Goal: Task Accomplishment & Management: Complete application form

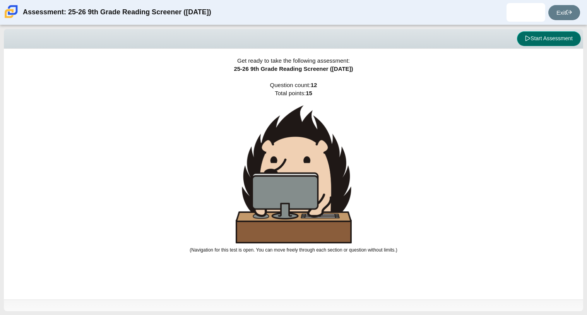
click at [561, 39] on button "Start Assessment" at bounding box center [549, 38] width 64 height 15
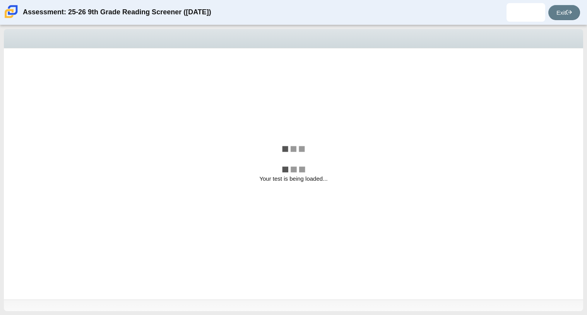
select select "ccc5b315-3c7c-471c-bf90-f22c8299c798"
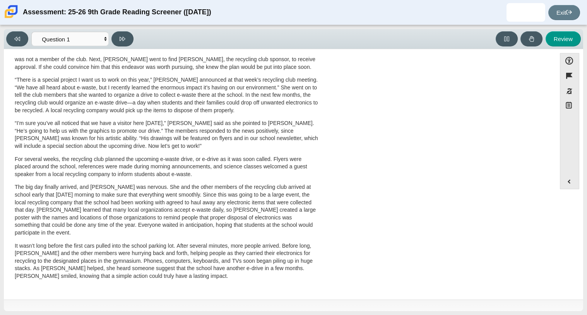
scroll to position [205, 0]
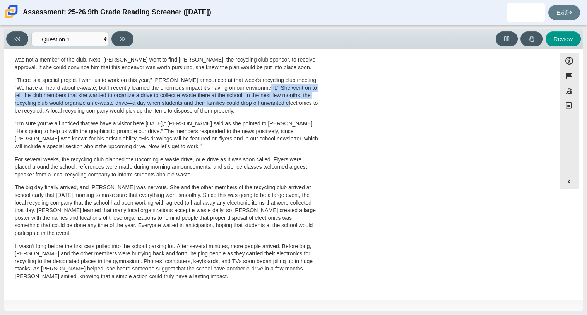
drag, startPoint x: 272, startPoint y: 88, endPoint x: 305, endPoint y: 100, distance: 35.2
click at [305, 100] on p "“There is a special project I want us to work on this year,” Scarlett announced…" at bounding box center [167, 96] width 304 height 38
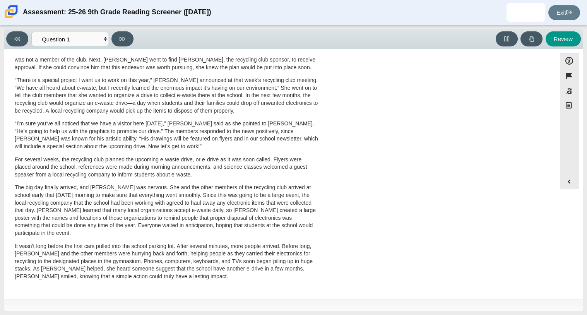
click at [302, 108] on p "“There is a special project I want us to work on this year,” Scarlett announced…" at bounding box center [167, 96] width 304 height 38
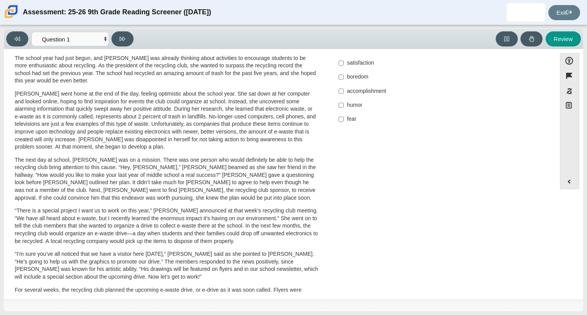
scroll to position [0, 0]
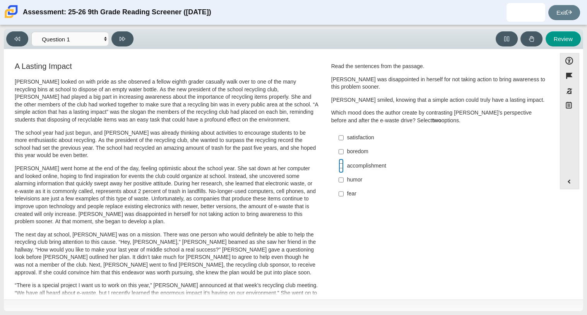
click at [339, 168] on input "accomplishment accomplishment" at bounding box center [341, 166] width 5 height 14
checkbox input "true"
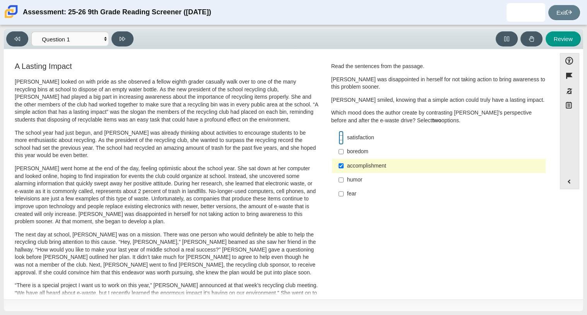
click at [339, 138] on input "satisfaction satisfaction" at bounding box center [341, 138] width 5 height 14
checkbox input "true"
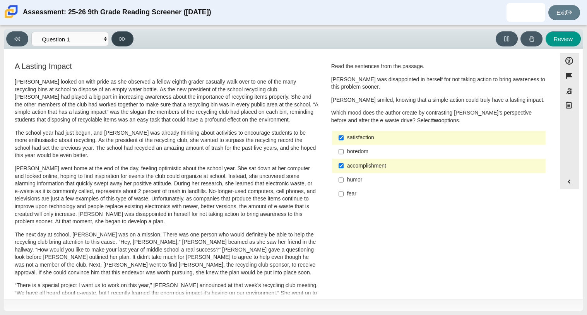
click at [123, 34] on button at bounding box center [122, 38] width 22 height 15
select select "0ff64528-ffd7-428d-b192-babfaadd44e8"
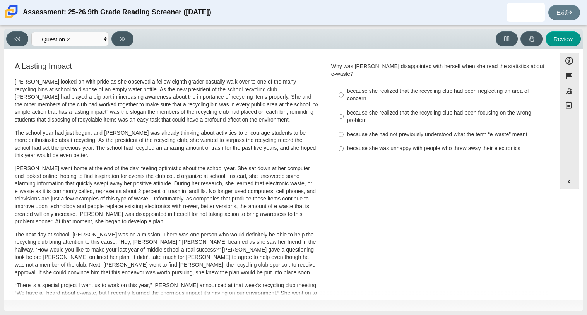
click at [354, 109] on div "because she realized that the recycling club had been focusing on the wrong pro…" at bounding box center [444, 116] width 195 height 15
click at [344, 106] on input "because she realized that the recycling club had been focusing on the wrong pro…" at bounding box center [341, 117] width 5 height 22
radio input "true"
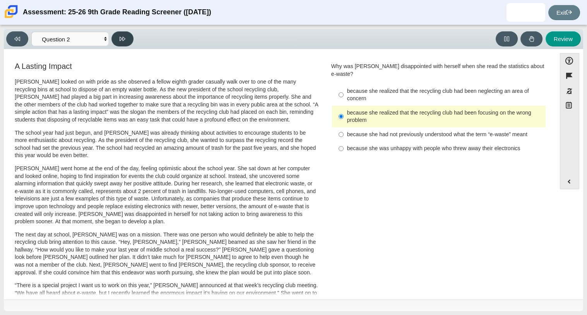
click at [118, 46] on button at bounding box center [122, 38] width 22 height 15
select select "7ce3d843-6974-4858-901c-1ff39630e843"
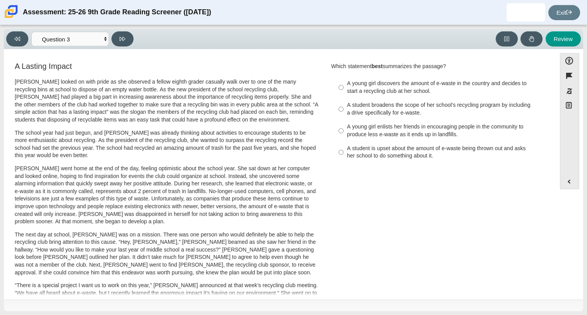
click at [414, 131] on div "A young girl enlists her friends in encouraging people in the community to prod…" at bounding box center [444, 130] width 195 height 15
click at [344, 131] on input "A young girl enlists her friends in encouraging people in the community to prod…" at bounding box center [341, 131] width 5 height 22
radio input "true"
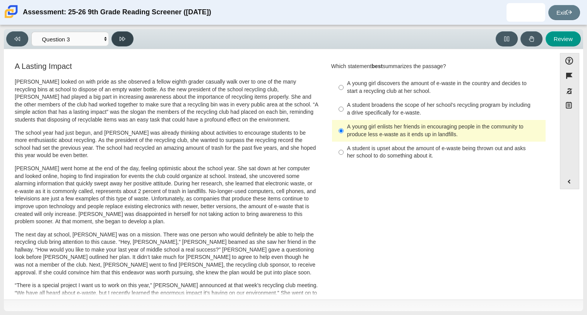
click at [125, 44] on button at bounding box center [122, 38] width 22 height 15
select select "ca9ea0f1-49c5-4bd1-83b0-472c18652b42"
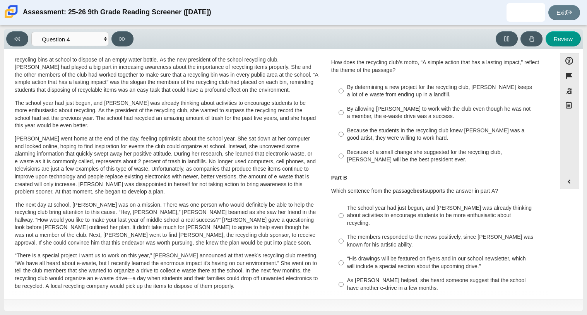
scroll to position [30, 0]
click at [396, 92] on div "By determining a new project for the recycling club, Scarlett keeps a lot of e-…" at bounding box center [444, 90] width 195 height 15
click at [344, 92] on input "By determining a new project for the recycling club, Scarlett keeps a lot of e-…" at bounding box center [341, 91] width 5 height 22
radio input "true"
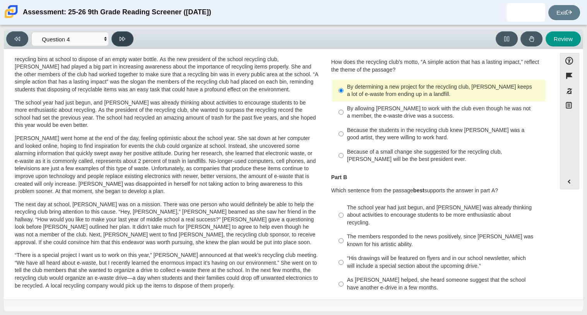
click at [118, 41] on button at bounding box center [122, 38] width 22 height 15
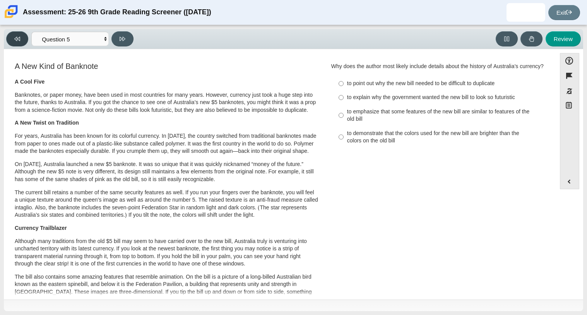
click at [14, 43] on button at bounding box center [17, 38] width 22 height 15
select select "ca9ea0f1-49c5-4bd1-83b0-472c18652b42"
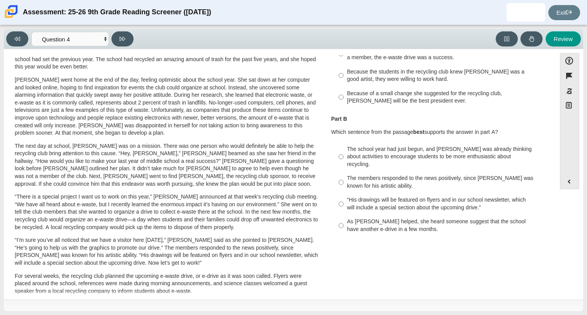
scroll to position [91, 0]
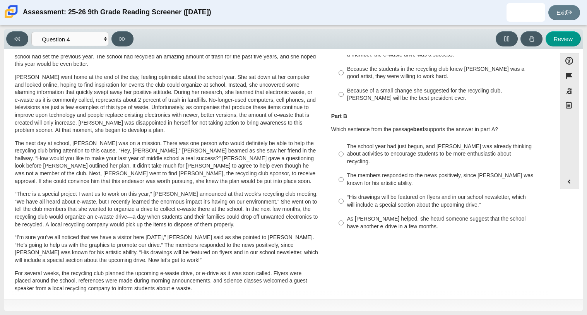
click at [421, 151] on div "The school year had just begun, and Scarlett was already thinking about activit…" at bounding box center [444, 154] width 195 height 23
click at [344, 151] on input "The school year had just begun, and Scarlett was already thinking about activit…" at bounding box center [341, 153] width 5 height 29
radio input "true"
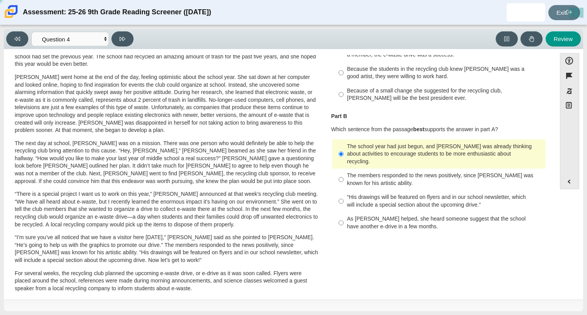
click at [245, 83] on p "Scarlett went home at the end of the day, feeling optimistic about the school y…" at bounding box center [167, 104] width 304 height 61
click at [119, 33] on button at bounding box center [122, 38] width 22 height 15
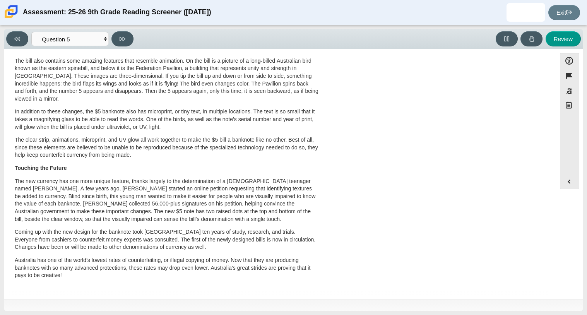
scroll to position [231, 0]
click at [130, 35] on button at bounding box center [122, 38] width 22 height 15
select select "69146e31-7b3d-4a3e-9ce6-f30c24342ae0"
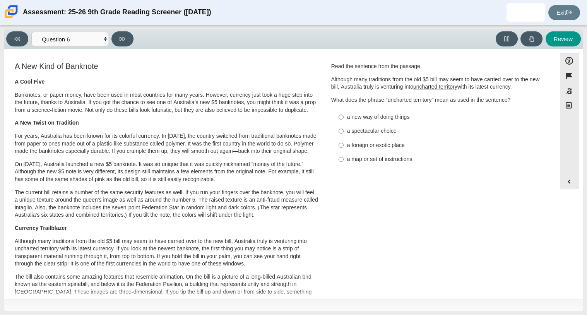
click at [398, 112] on label "a new way of doing things a new way of doing things" at bounding box center [439, 117] width 212 height 14
click at [344, 112] on input "a new way of doing things a new way of doing things" at bounding box center [341, 117] width 5 height 14
radio input "true"
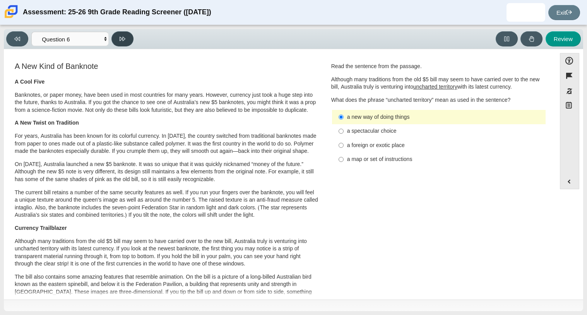
click at [120, 45] on button at bounding box center [122, 38] width 22 height 15
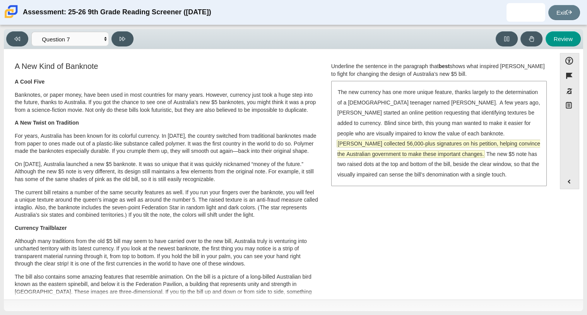
click at [497, 140] on span "McLeod collected 56,000-plus signatures on his petition, helping convince the A…" at bounding box center [438, 148] width 203 height 17
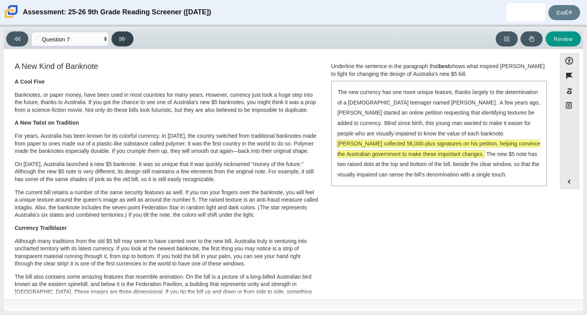
click at [130, 38] on button at bounding box center [122, 38] width 22 height 15
select select "ea8338c2-a6a3-418e-a305-2b963b54a290"
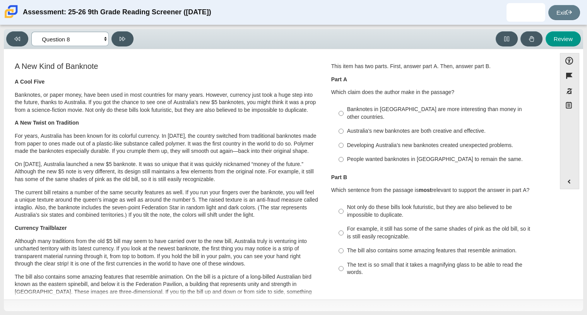
click at [102, 40] on select "Questions Question 1 Question 2 Question 3 Question 4 Question 5 Question 6 Que…" at bounding box center [69, 39] width 77 height 14
click at [408, 107] on div "Banknotes in Australia are more interesting than money in other countries." at bounding box center [444, 113] width 195 height 15
click at [344, 107] on input "Banknotes in Australia are more interesting than money in other countries. Bank…" at bounding box center [341, 114] width 5 height 22
radio input "true"
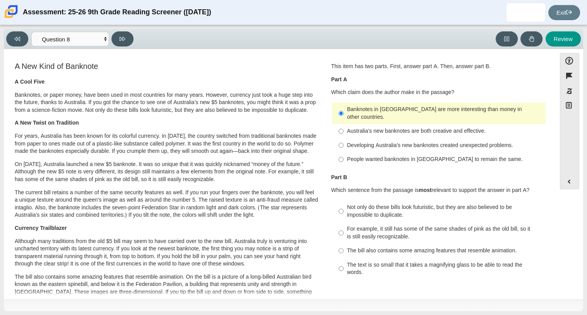
click at [388, 124] on label "Australia’s new banknotes are both creative and effective. Australia’s new bank…" at bounding box center [439, 131] width 212 height 14
click at [344, 124] on input "Australia’s new banknotes are both creative and effective. Australia’s new bank…" at bounding box center [341, 131] width 5 height 14
radio input "true"
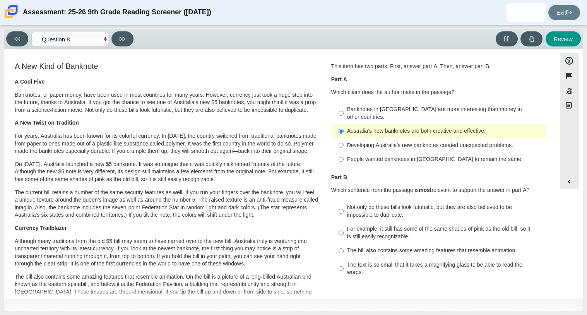
click at [386, 247] on div "The bill also contains some amazing features that resemble animation." at bounding box center [444, 251] width 195 height 8
click at [344, 244] on input "The bill also contains some amazing features that resemble animation. The bill …" at bounding box center [341, 251] width 5 height 14
radio input "true"
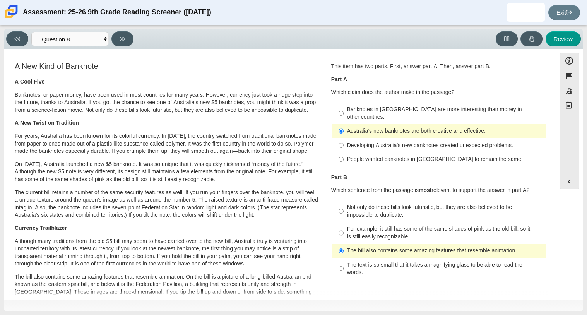
click at [367, 207] on div "Not only do these bills look futuristic, but they are also believed to be impos…" at bounding box center [444, 211] width 195 height 15
click at [344, 207] on input "Not only do these bills look futuristic, but they are also believed to be impos…" at bounding box center [341, 211] width 5 height 22
radio input "true"
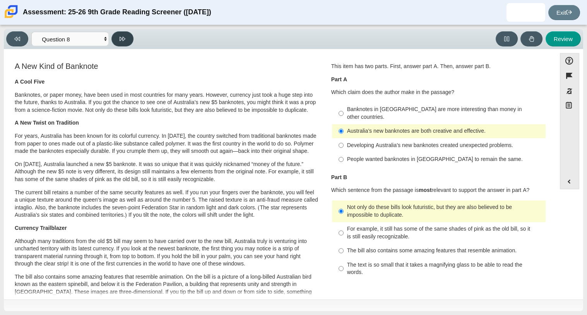
click at [129, 38] on button at bounding box center [122, 38] width 22 height 15
select select "89f058d6-b15c-4ef5-a4b3-fdaffb8868b6"
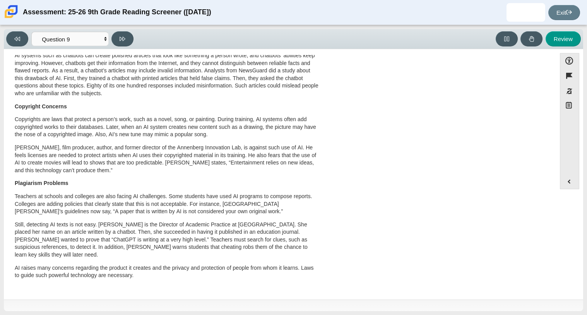
scroll to position [0, 0]
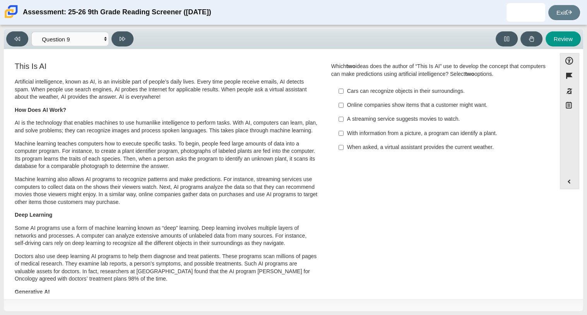
click at [445, 87] on div "Cars can recognize objects in their surroundings." at bounding box center [444, 91] width 195 height 8
click at [344, 87] on input "Cars can recognize objects in their surroundings. Cars can recognize objects in…" at bounding box center [341, 91] width 5 height 14
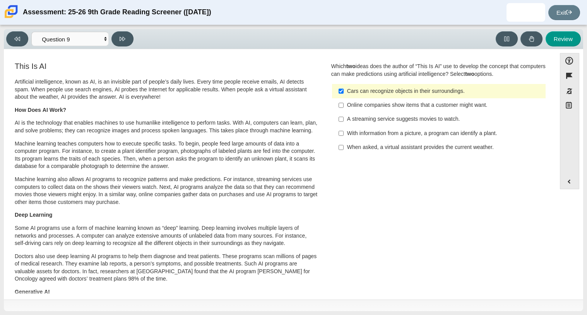
click at [384, 93] on div "Cars can recognize objects in their surroundings." at bounding box center [444, 91] width 195 height 8
click at [344, 93] on input "Cars can recognize objects in their surroundings. Cars can recognize objects in…" at bounding box center [341, 91] width 5 height 14
checkbox input "false"
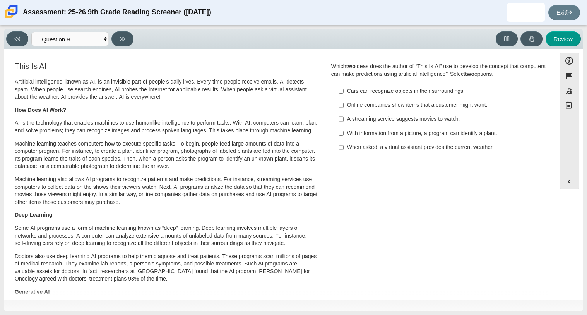
click at [402, 139] on label "With information from a picture, a program can identify a plant. With informati…" at bounding box center [439, 133] width 212 height 14
click at [344, 139] on input "With information from a picture, a program can identify a plant. With informati…" at bounding box center [341, 133] width 5 height 14
checkbox input "true"
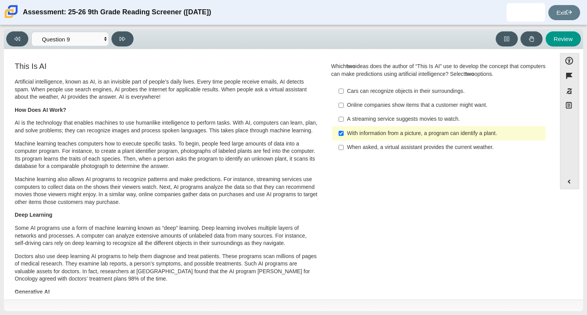
click at [386, 93] on div "Cars can recognize objects in their surroundings." at bounding box center [444, 91] width 195 height 8
click at [344, 93] on input "Cars can recognize objects in their surroundings. Cars can recognize objects in…" at bounding box center [341, 91] width 5 height 14
checkbox input "true"
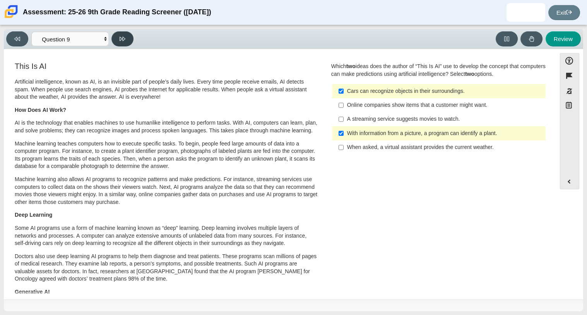
click at [123, 41] on icon at bounding box center [123, 39] width 6 height 6
select select "cdf3c14e-a918-44d1-9b63-3db0fa81641e"
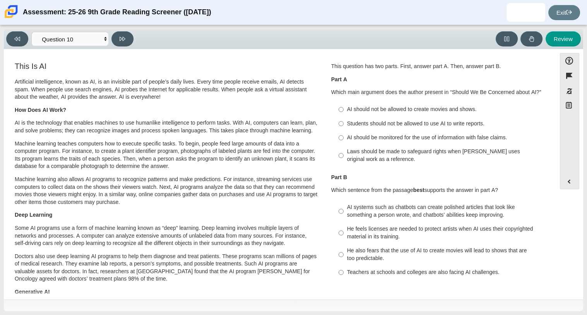
click at [435, 139] on div "AI should be monitored for the use of information with false claims." at bounding box center [444, 138] width 195 height 8
click at [344, 139] on input "AI should be monitored for the use of information with false claims. AI should …" at bounding box center [341, 138] width 5 height 14
radio input "true"
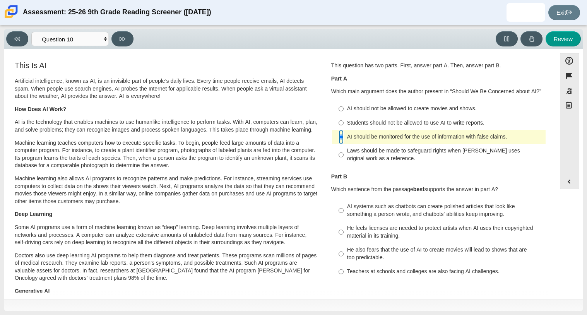
scroll to position [1, 0]
click at [396, 231] on div "He feels licenses are needed to protect artists when AI uses their copyrighted …" at bounding box center [444, 231] width 195 height 15
click at [344, 231] on input "He feels licenses are needed to protect artists when AI uses their copyrighted …" at bounding box center [341, 232] width 5 height 22
radio input "true"
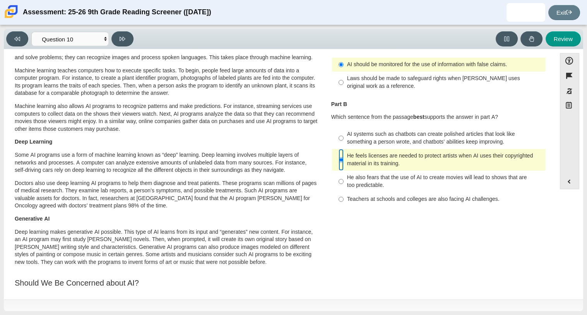
scroll to position [72, 0]
click at [130, 39] on button at bounding box center [122, 38] width 22 height 15
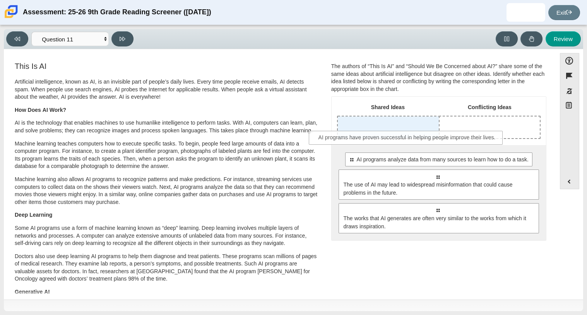
drag, startPoint x: 442, startPoint y: 160, endPoint x: 411, endPoint y: 139, distance: 37.2
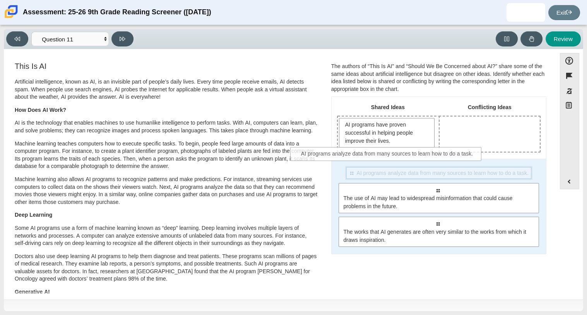
drag, startPoint x: 479, startPoint y: 179, endPoint x: 427, endPoint y: 160, distance: 55.1
click at [427, 160] on div "Select to move response to a response input area. AI programs analyze data from…" at bounding box center [439, 206] width 214 height 95
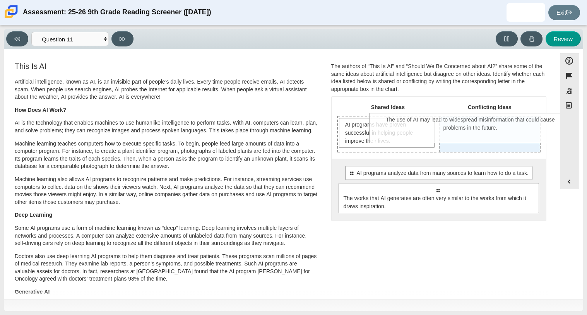
drag, startPoint x: 440, startPoint y: 201, endPoint x: 473, endPoint y: 134, distance: 74.6
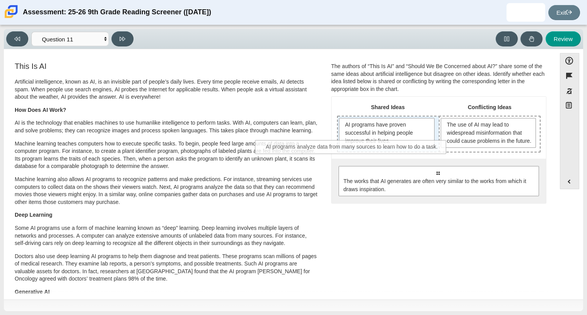
drag, startPoint x: 478, startPoint y: 185, endPoint x: 394, endPoint y: 152, distance: 90.2
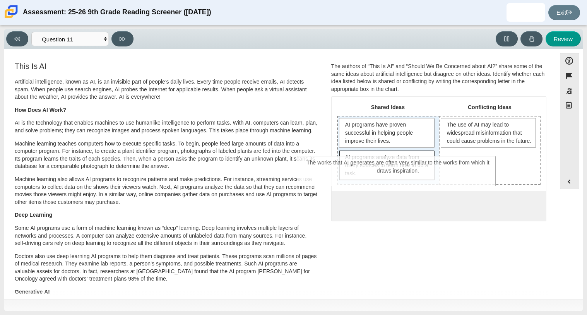
drag, startPoint x: 421, startPoint y: 212, endPoint x: 381, endPoint y: 170, distance: 57.8
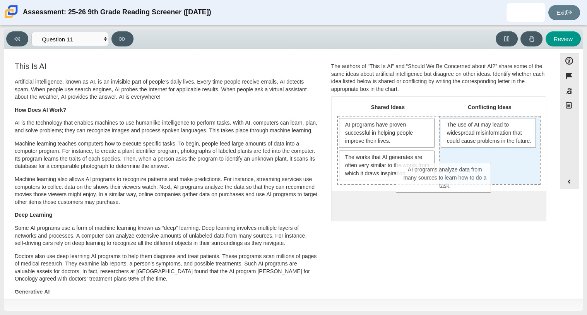
drag, startPoint x: 394, startPoint y: 160, endPoint x: 454, endPoint y: 173, distance: 61.2
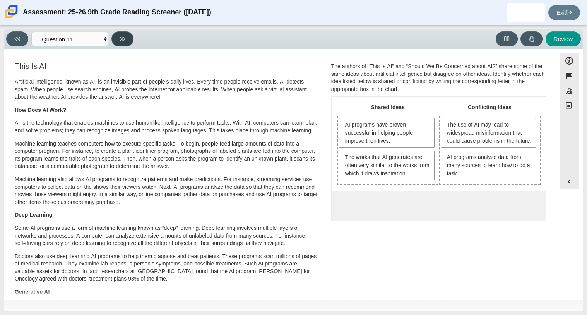
click at [125, 36] on button at bounding box center [122, 38] width 22 height 15
select select "c3effed4-44ce-4a19-bd96-1787f34e9b4c"
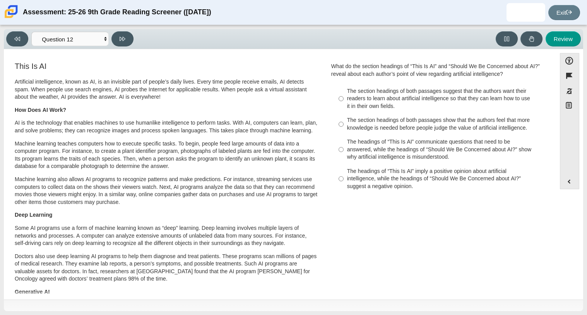
click at [405, 118] on div "The section headings of both passages show that the authors feel that more know…" at bounding box center [444, 123] width 195 height 15
click at [344, 118] on input "The section headings of both passages show that the authors feel that more know…" at bounding box center [341, 124] width 5 height 22
radio input "true"
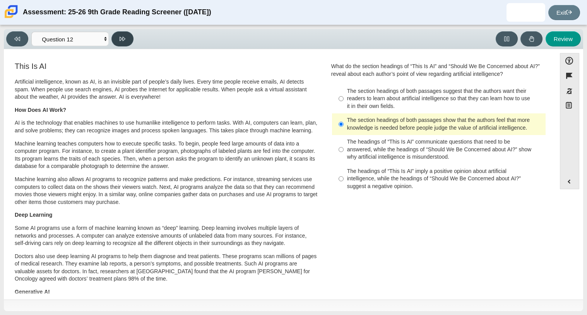
click at [123, 43] on button at bounding box center [122, 38] width 22 height 15
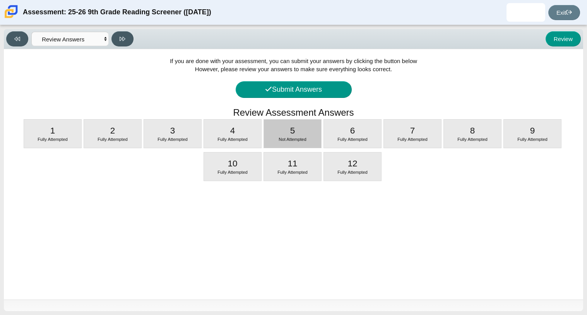
click at [324, 148] on div "5 Not Attempted" at bounding box center [353, 133] width 58 height 29
select select "e41f1a79-e29f-4095-8030-a53364015bed"
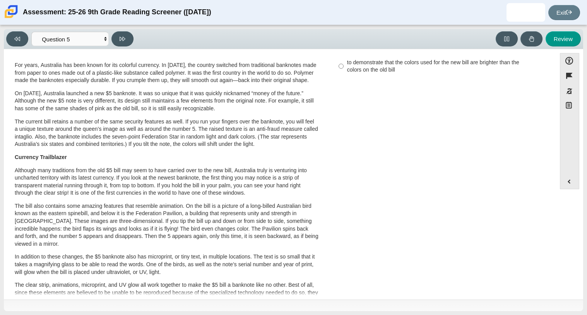
scroll to position [0, 0]
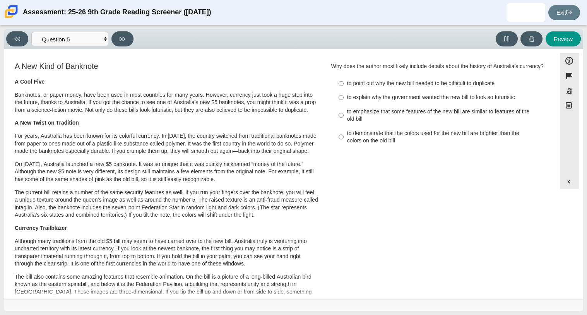
click at [425, 120] on div "to emphasize that some features of the new bill are similar to features of the …" at bounding box center [444, 115] width 195 height 15
click at [344, 120] on input "to emphasize that some features of the new bill are similar to features of the …" at bounding box center [341, 115] width 5 height 22
radio input "true"
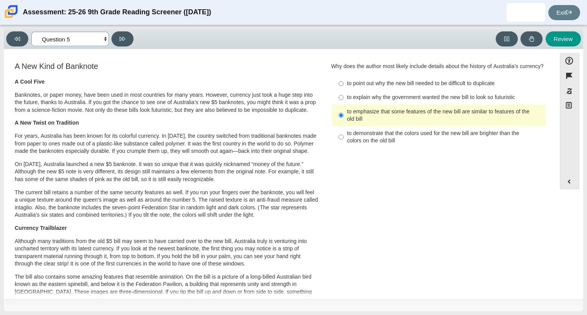
click at [88, 41] on select "Questions Question 1 Question 2 Question 3 Question 4 Question 5 Question 6 Que…" at bounding box center [69, 39] width 77 height 14
click at [31, 32] on select "Questions Question 1 Question 2 Question 3 Question 4 Question 5 Question 6 Que…" at bounding box center [69, 39] width 77 height 14
click at [75, 32] on select "Questions Question 1 Question 2 Question 3 Question 4 Question 5 Question 6 Que…" at bounding box center [69, 39] width 77 height 14
select select "review"
click at [31, 32] on select "Questions Question 1 Question 2 Question 3 Question 4 Question 5 Question 6 Que…" at bounding box center [69, 39] width 77 height 14
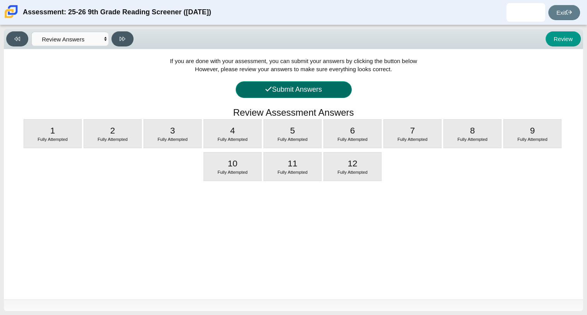
click at [278, 92] on button "Submit Answers" at bounding box center [294, 89] width 116 height 17
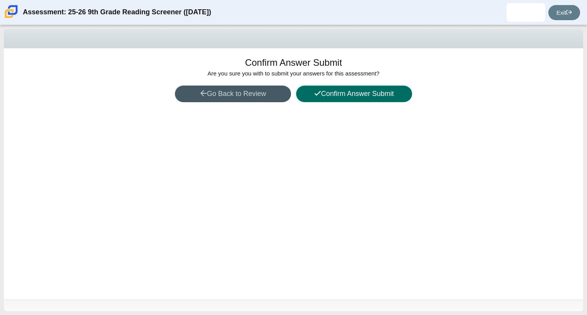
click at [334, 88] on button "Confirm Answer Submit" at bounding box center [354, 94] width 116 height 17
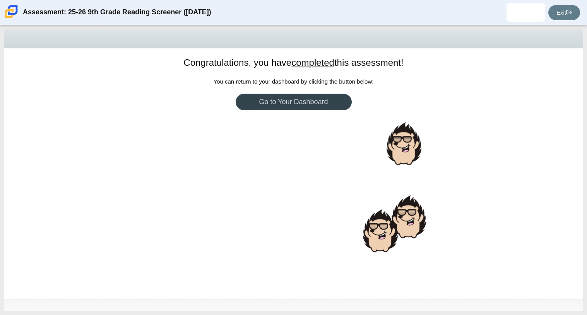
click at [301, 107] on link "Go to Your Dashboard" at bounding box center [294, 102] width 116 height 17
